Goal: Ask a question

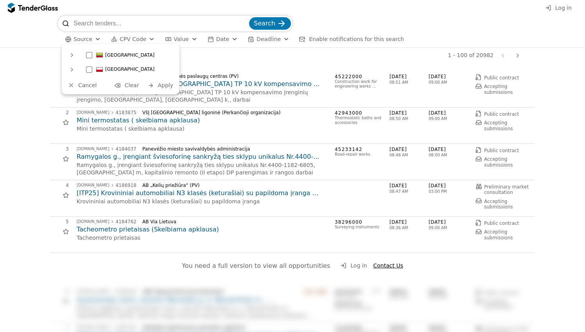
click at [74, 70] on div at bounding box center [72, 69] width 19 height 20
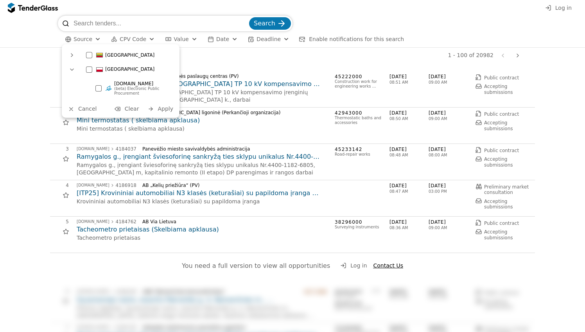
click at [74, 70] on div at bounding box center [72, 69] width 20 height 19
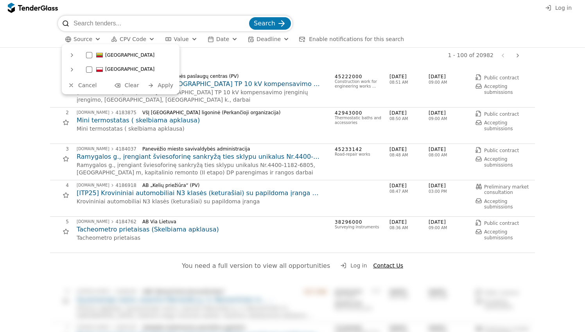
click at [73, 58] on div at bounding box center [72, 55] width 19 height 20
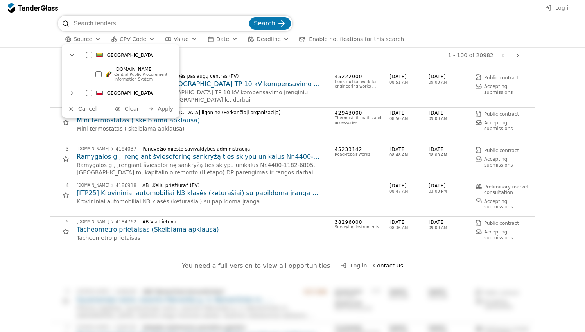
click at [73, 58] on div at bounding box center [72, 55] width 20 height 19
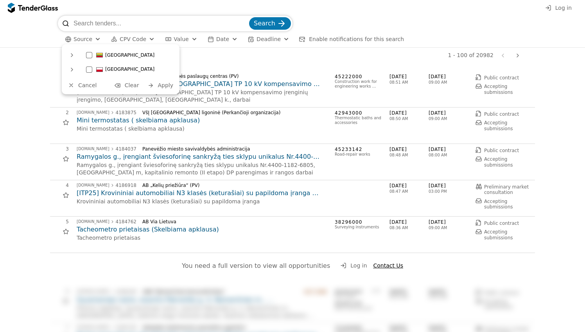
click at [95, 41] on div "button" at bounding box center [98, 39] width 28 height 27
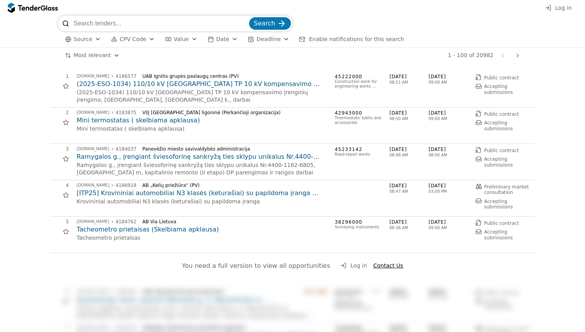
click at [151, 40] on div "button" at bounding box center [152, 39] width 28 height 27
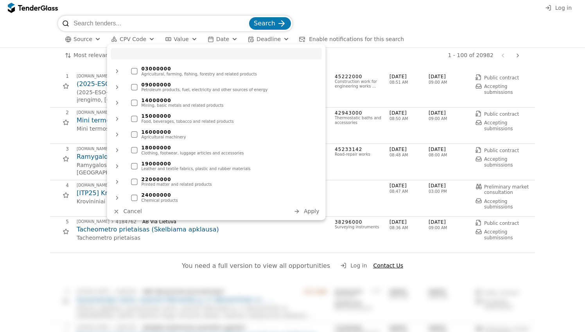
click at [151, 40] on div "button" at bounding box center [152, 39] width 28 height 27
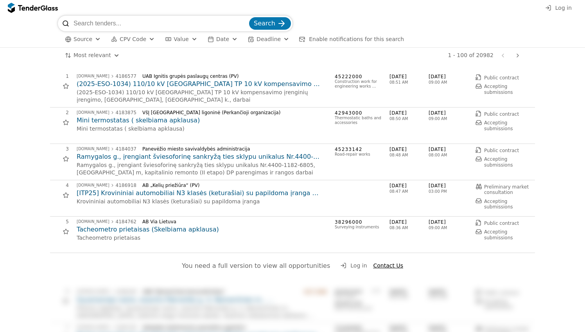
click at [189, 40] on div "button" at bounding box center [194, 39] width 28 height 27
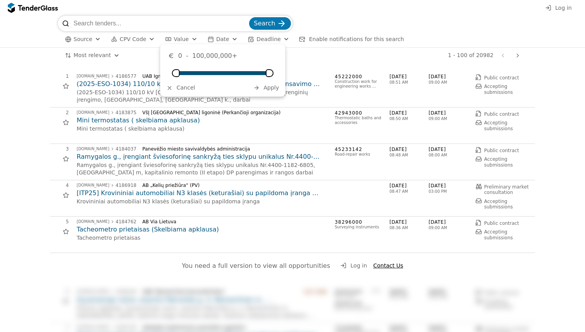
click at [189, 40] on div "button" at bounding box center [194, 39] width 28 height 27
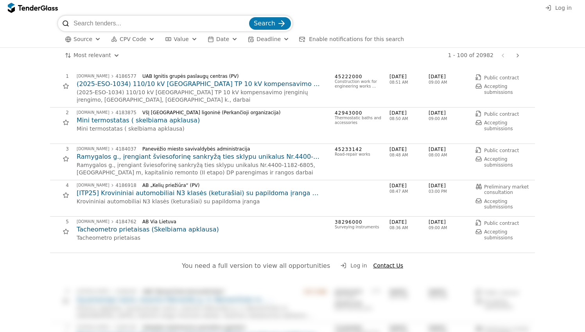
click at [184, 27] on input "search" at bounding box center [161, 24] width 174 height 16
type input "codigi"
click at [249, 17] on button "Search" at bounding box center [270, 23] width 42 height 13
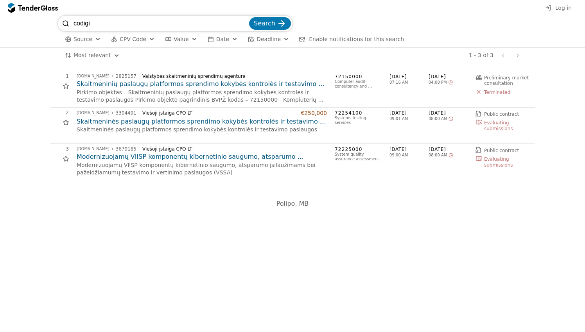
click at [195, 124] on h2 "Skaitmeninės paslaugų platformos sprendimo kokybės kontrolės ir testavimo pasla…" at bounding box center [202, 121] width 250 height 9
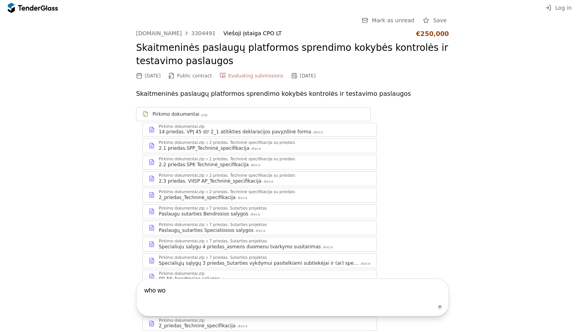
type textarea "who won"
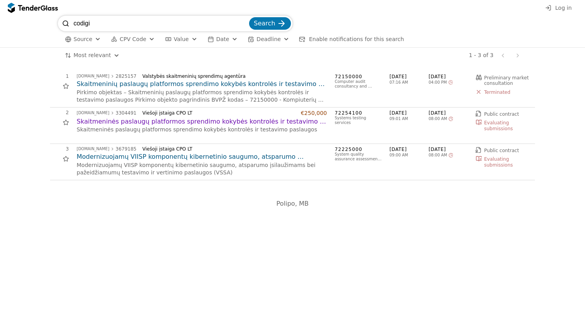
click at [231, 83] on h2 "Skaitmeninių paslaugų platformos sprendimo kokybės kontrolės ir testavimo pasla…" at bounding box center [202, 84] width 250 height 9
